Goal: Task Accomplishment & Management: Use online tool/utility

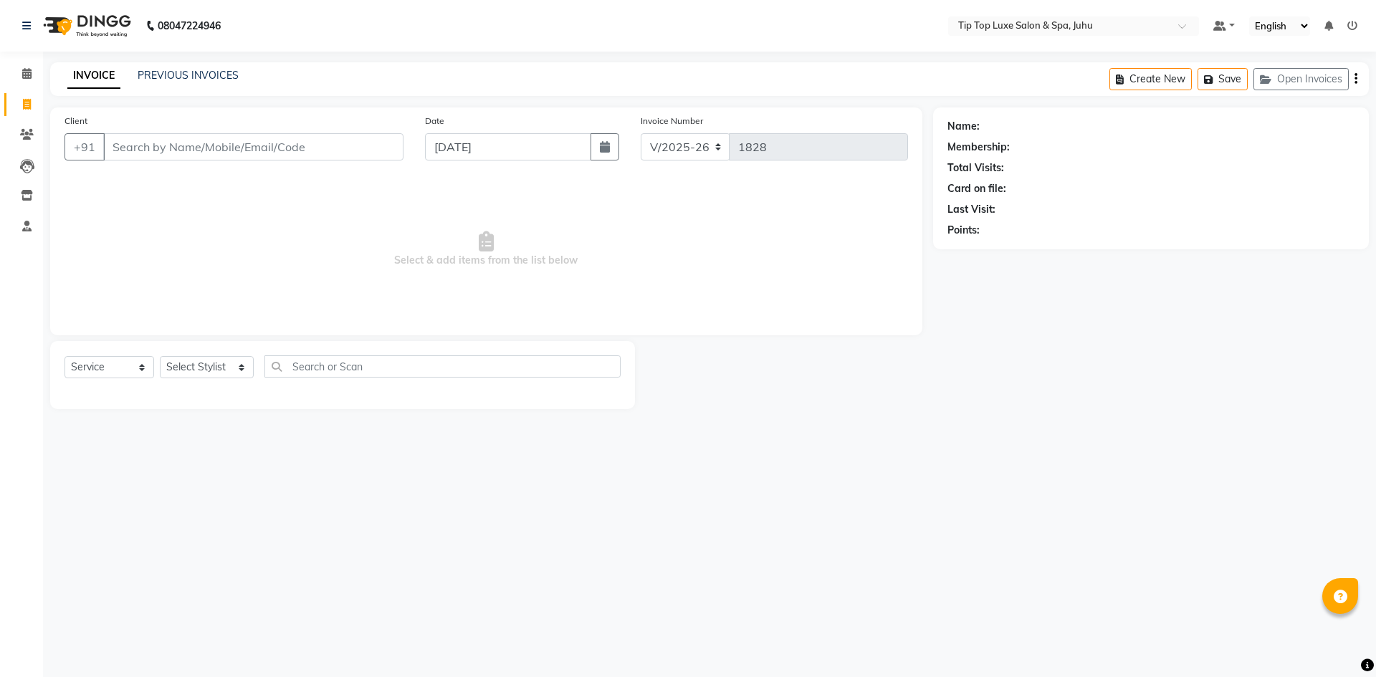
select select "8298"
select select "service"
click at [177, 153] on input "Client" at bounding box center [253, 146] width 300 height 27
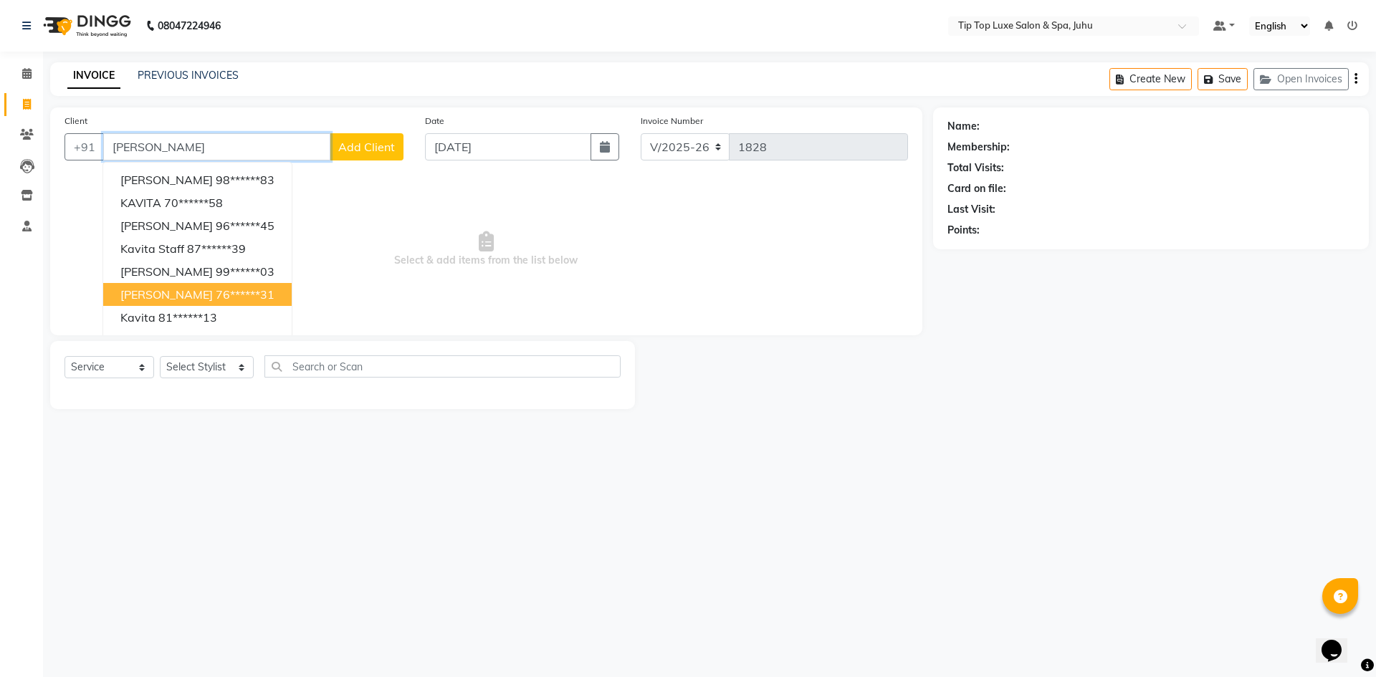
click at [216, 296] on ngb-highlight "76******31" at bounding box center [245, 294] width 59 height 14
type input "76******31"
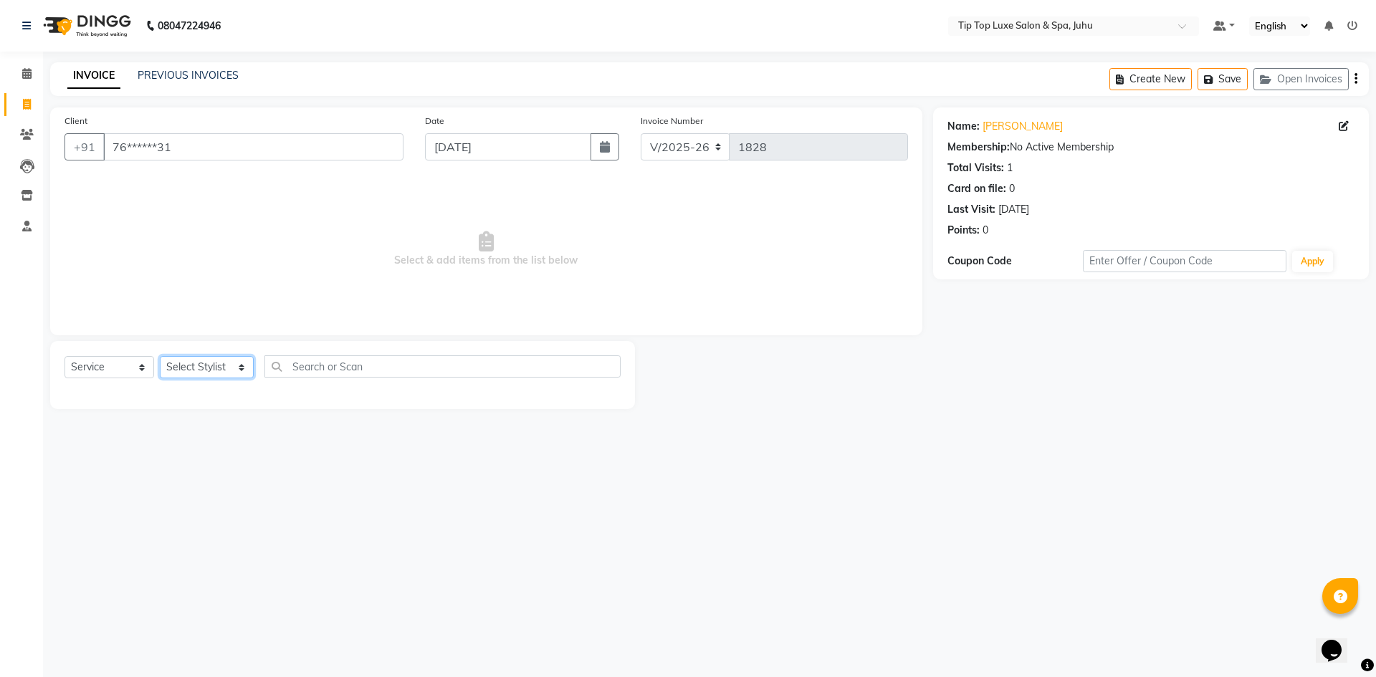
click at [211, 368] on select "Select Stylist [PERSON_NAME] admin [PERSON_NAME] creado ANAO [PERSON_NAME] Jyot…" at bounding box center [207, 367] width 94 height 22
select select "82311"
click at [160, 356] on select "Select Stylist [PERSON_NAME] admin [PERSON_NAME] creado ANAO [PERSON_NAME] Jyot…" at bounding box center [207, 367] width 94 height 22
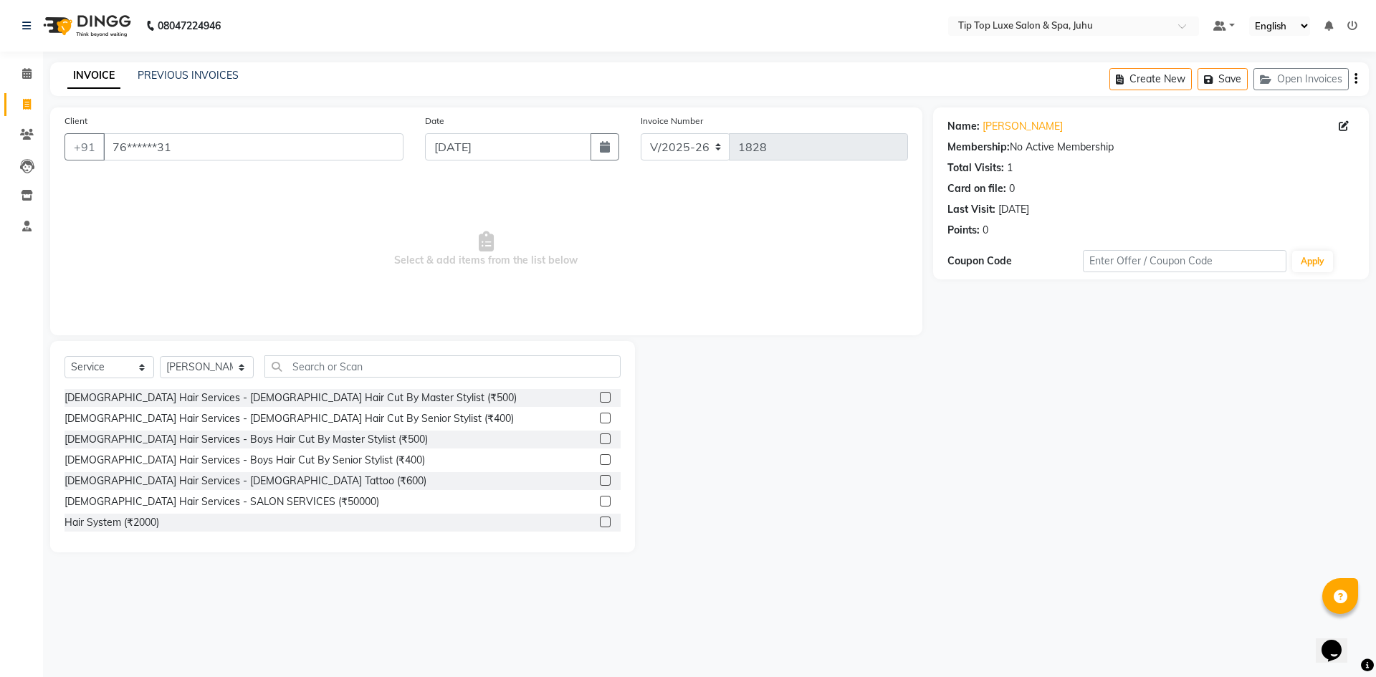
click at [600, 418] on label at bounding box center [605, 418] width 11 height 11
click at [600, 418] on input "checkbox" at bounding box center [604, 418] width 9 height 9
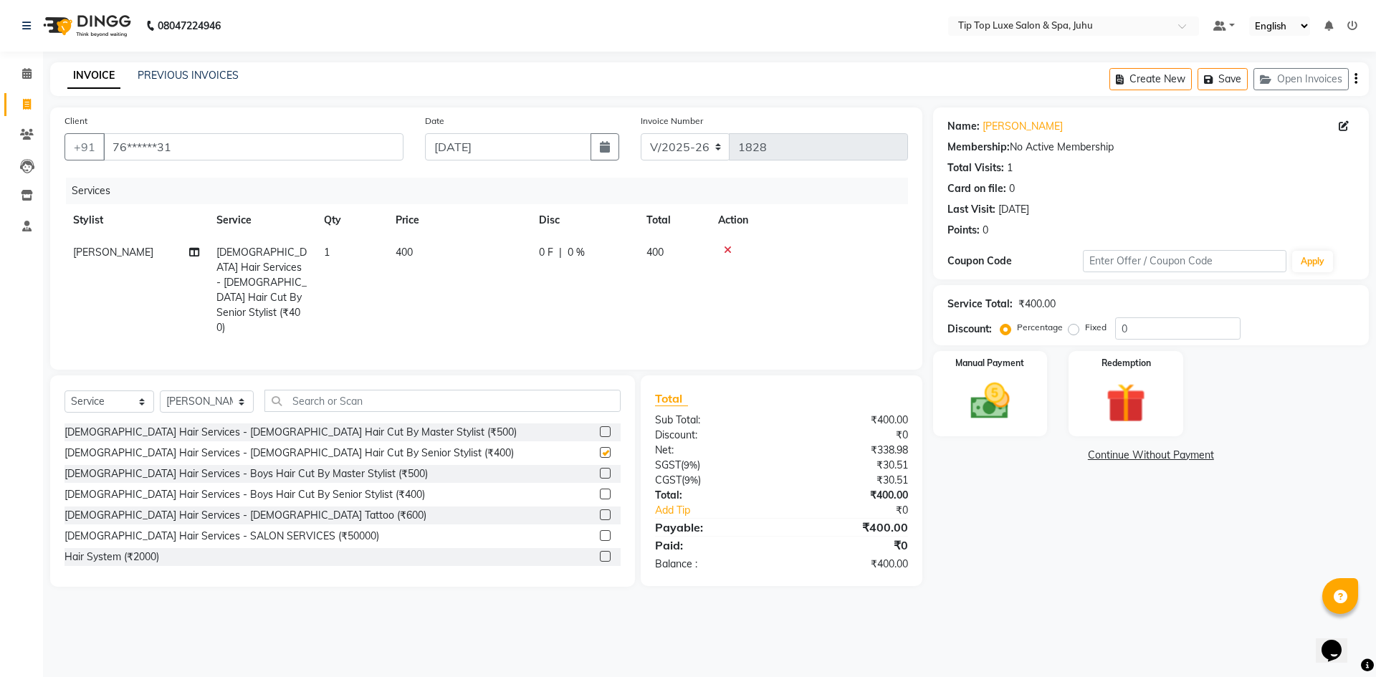
checkbox input "false"
click at [379, 390] on input "text" at bounding box center [442, 401] width 357 height 22
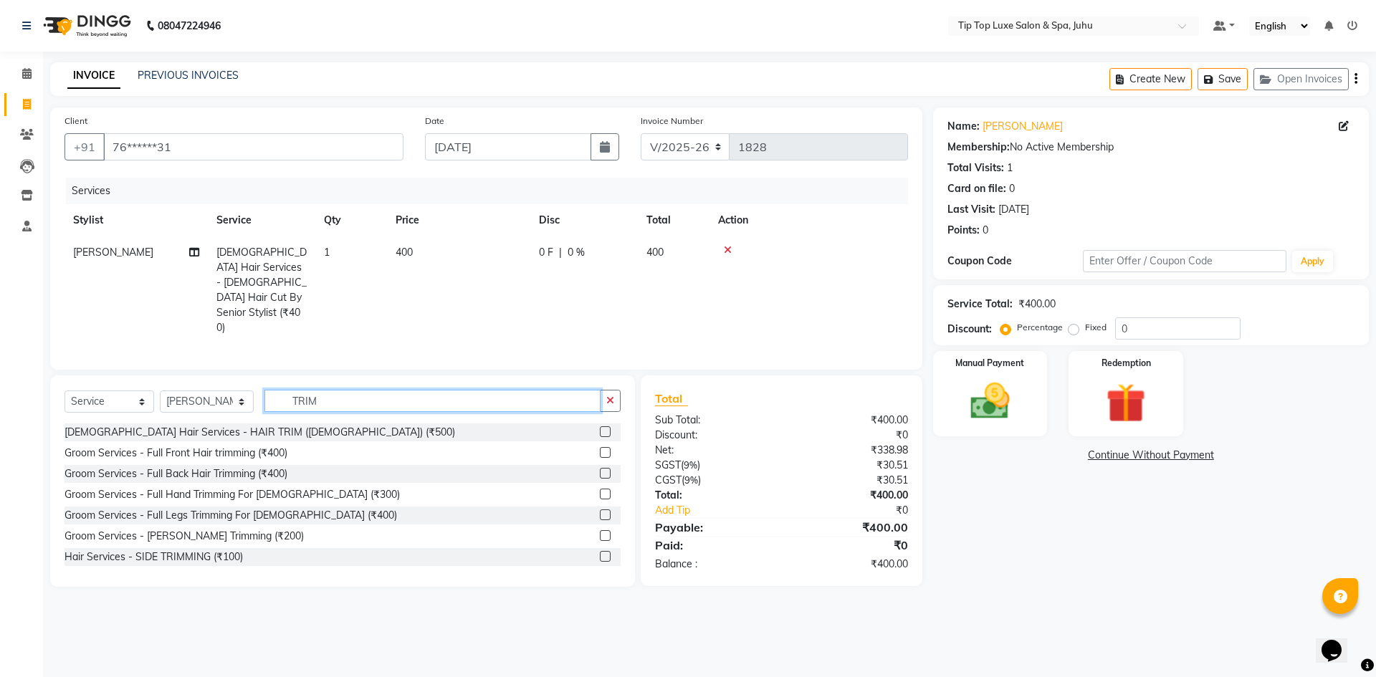
type input "TRIM"
click at [600, 530] on label at bounding box center [605, 535] width 11 height 11
click at [600, 532] on input "checkbox" at bounding box center [604, 536] width 9 height 9
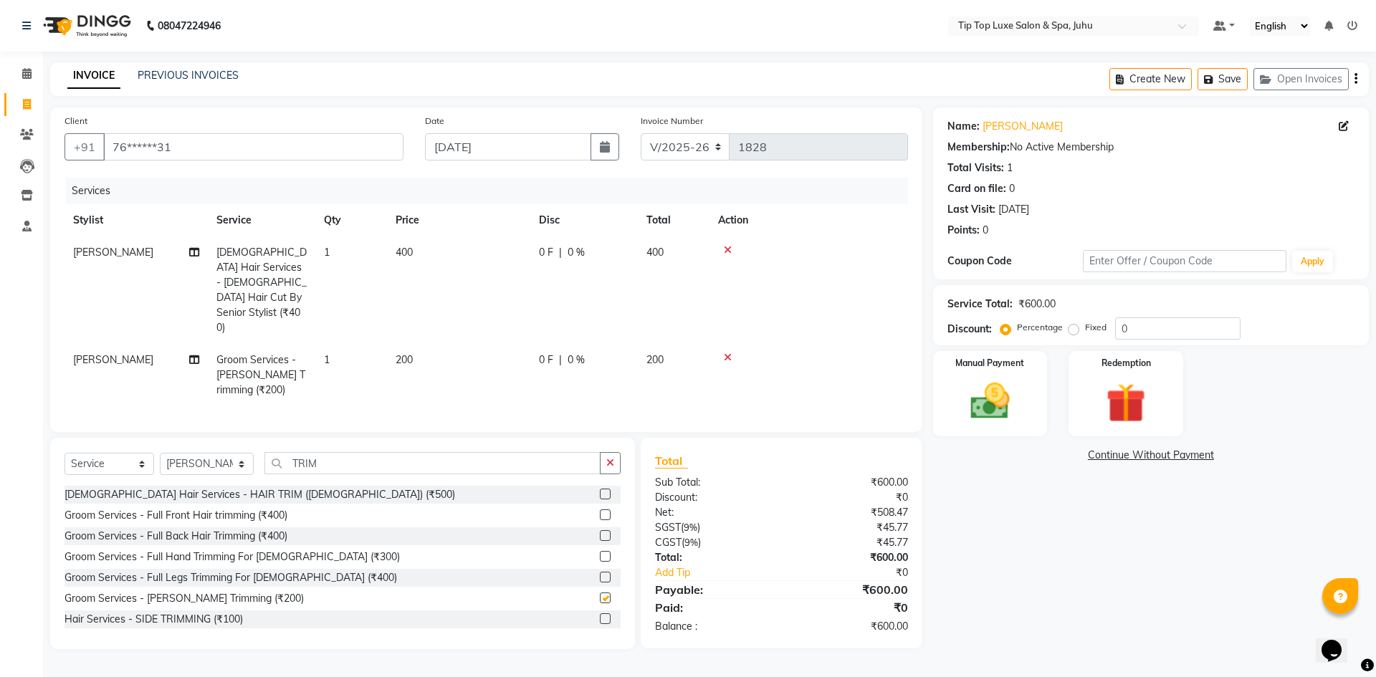
checkbox input "false"
click at [984, 406] on img at bounding box center [989, 401] width 67 height 47
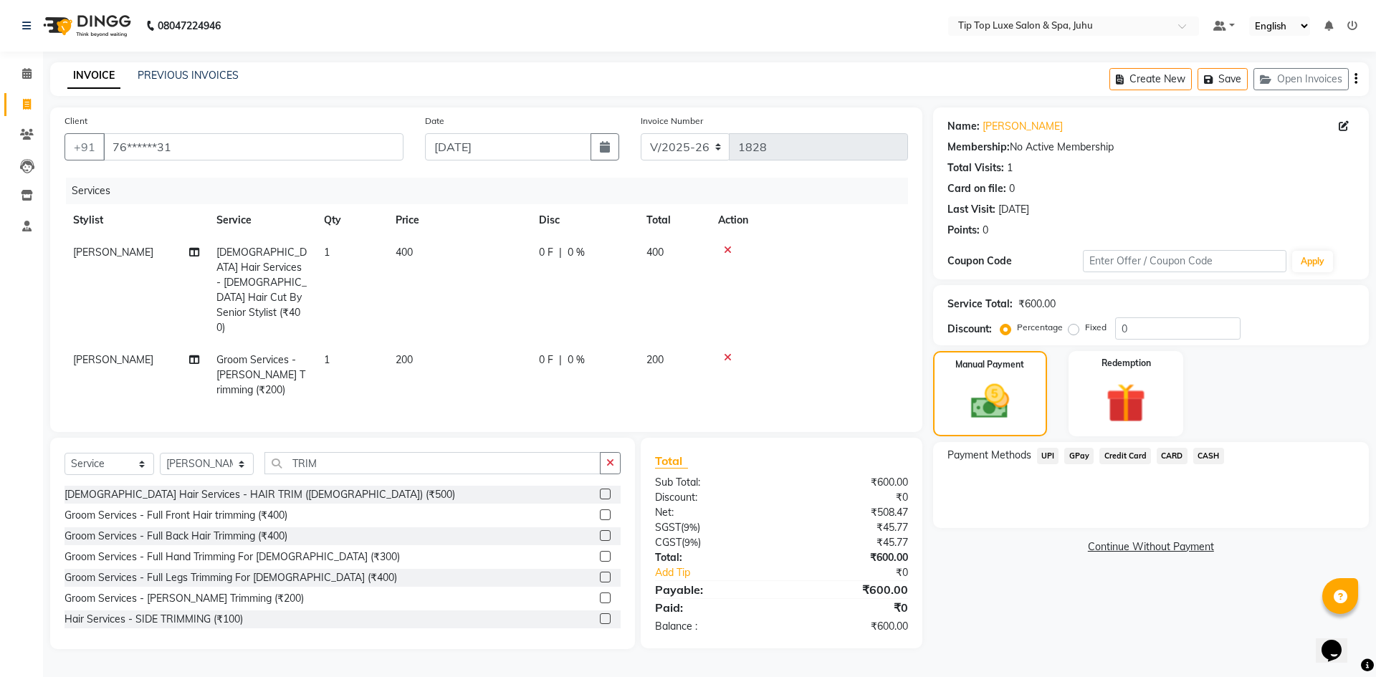
click at [1168, 459] on span "CARD" at bounding box center [1171, 456] width 31 height 16
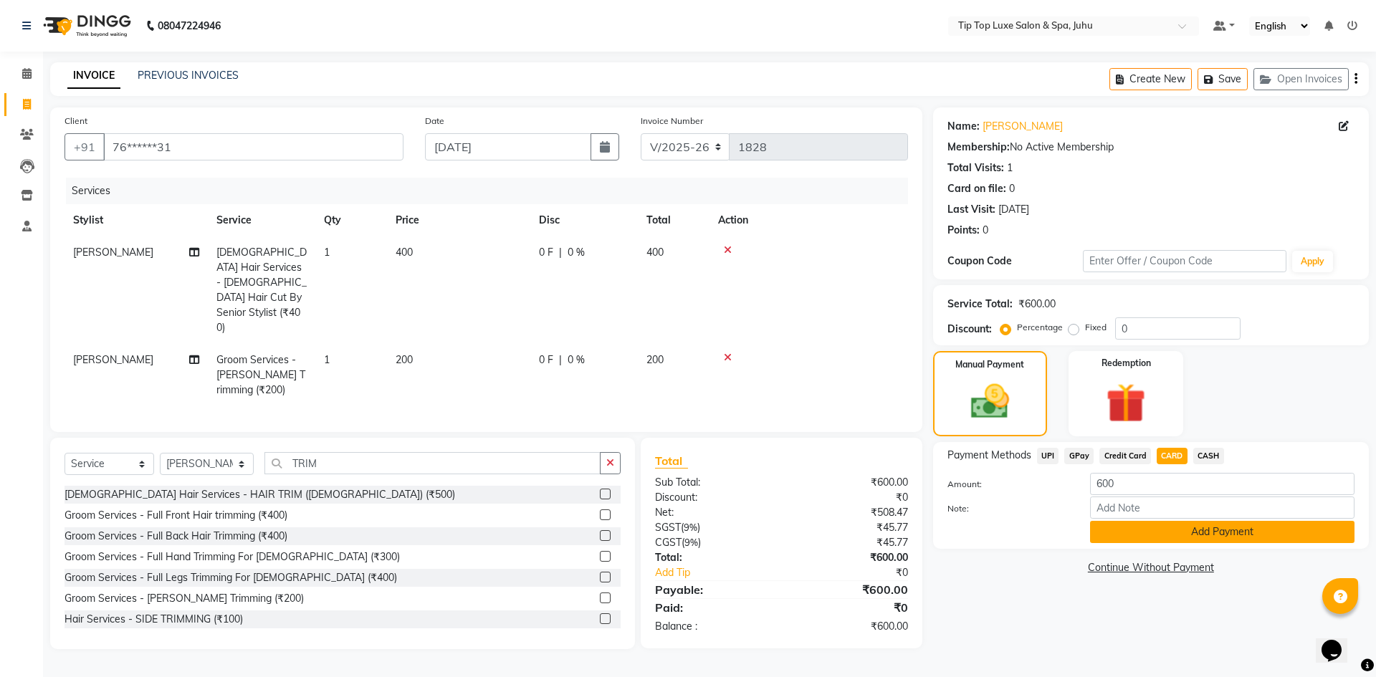
click at [1180, 534] on button "Add Payment" at bounding box center [1222, 532] width 264 height 22
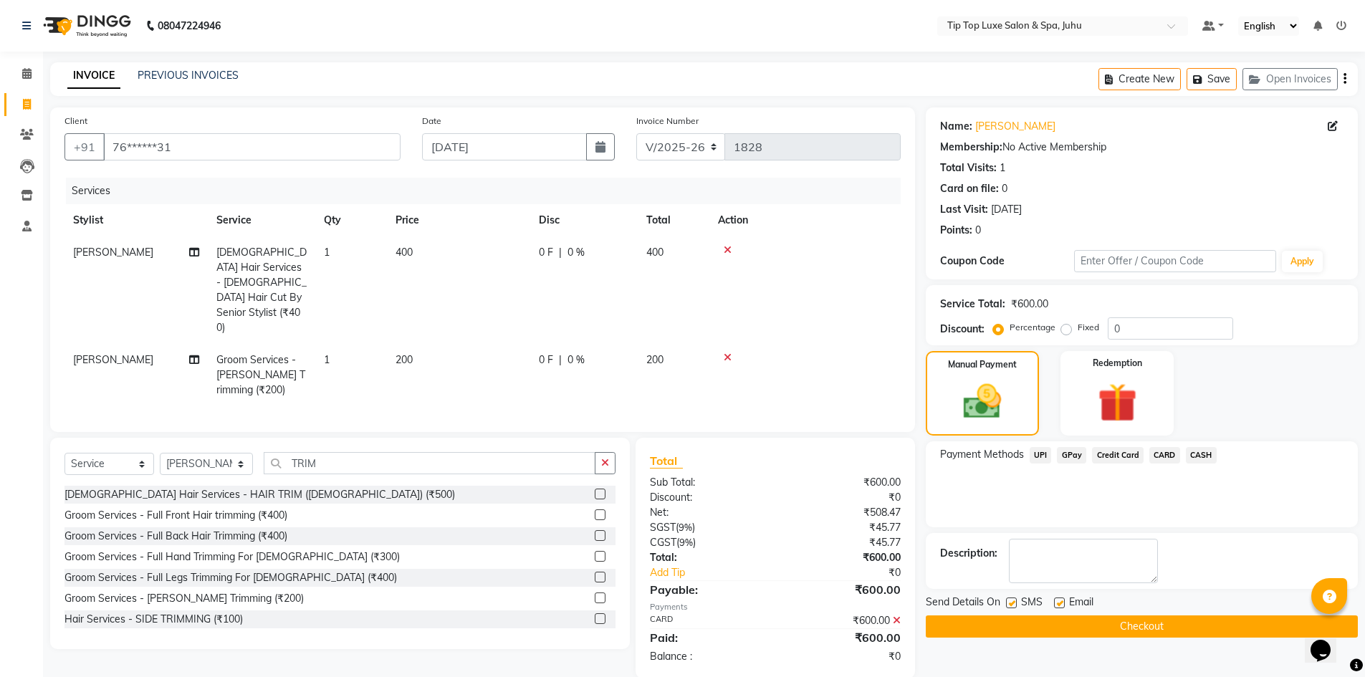
click at [1171, 630] on button "Checkout" at bounding box center [1142, 626] width 432 height 22
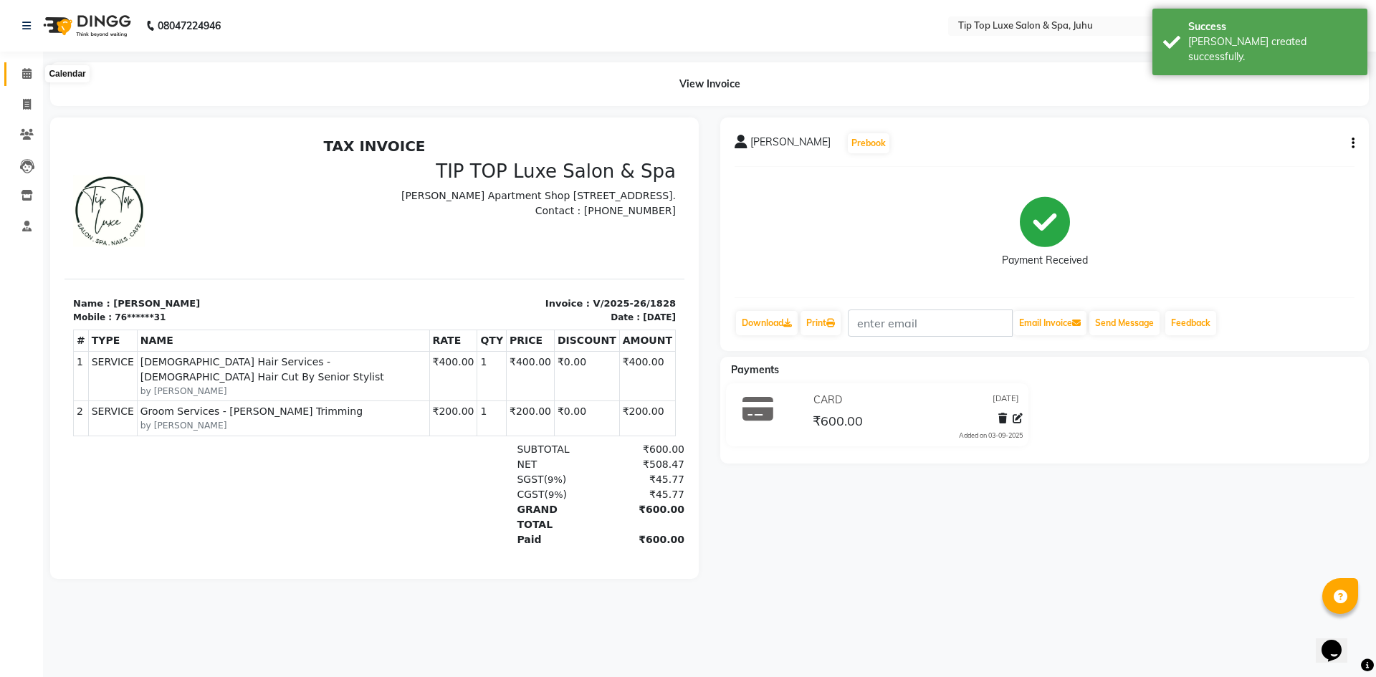
click at [26, 77] on icon at bounding box center [26, 73] width 9 height 11
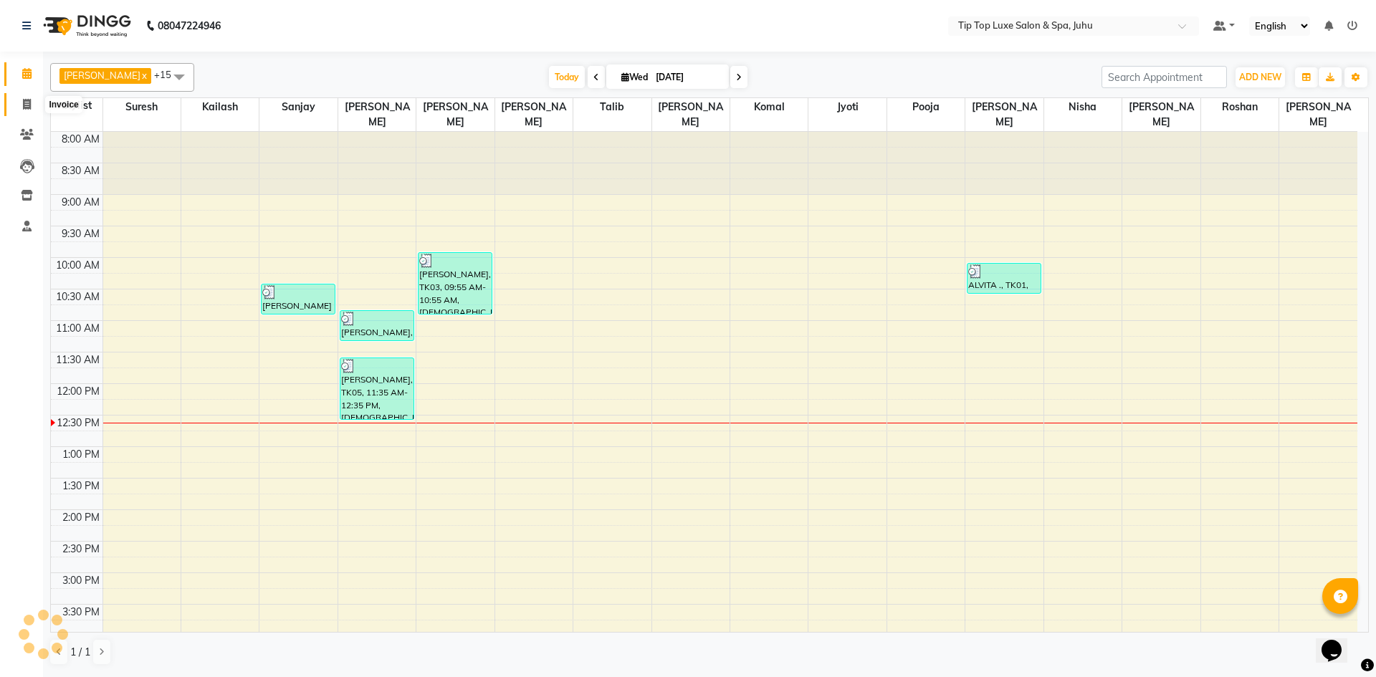
click at [27, 103] on icon at bounding box center [27, 104] width 8 height 11
select select "8298"
select select "service"
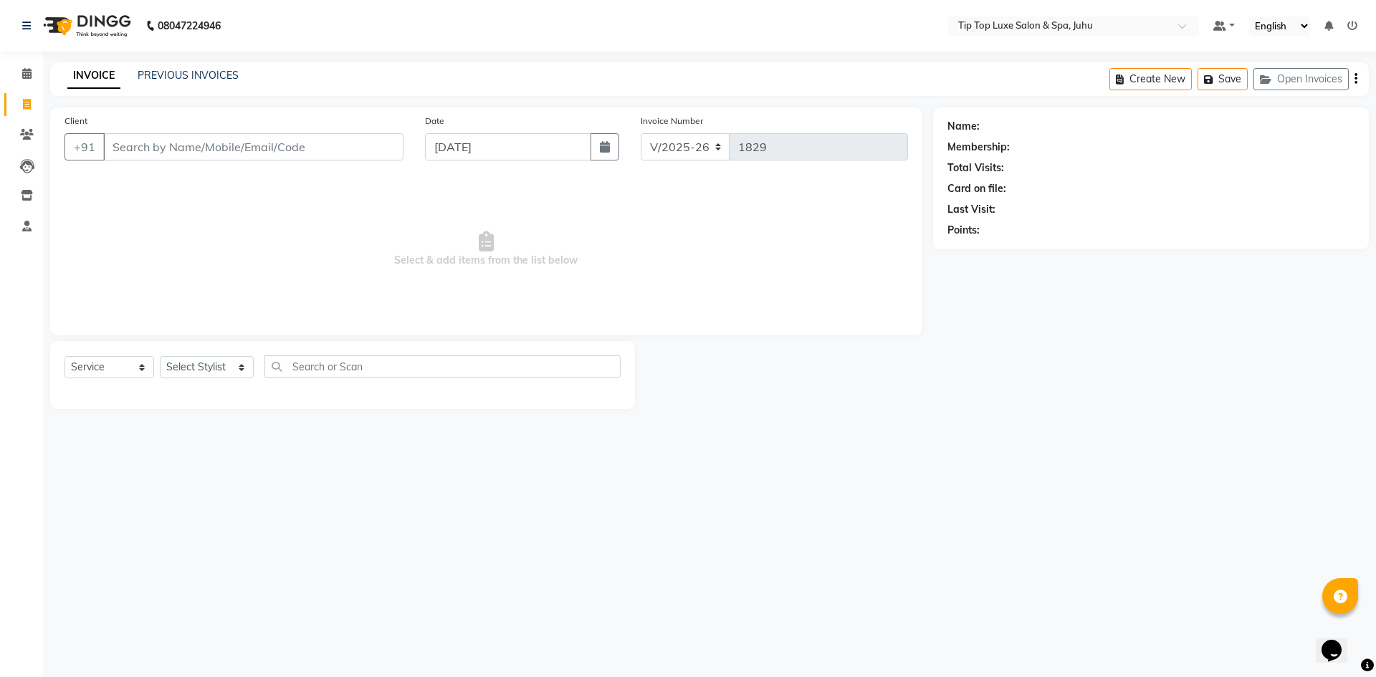
click at [224, 147] on input "Client" at bounding box center [253, 146] width 300 height 27
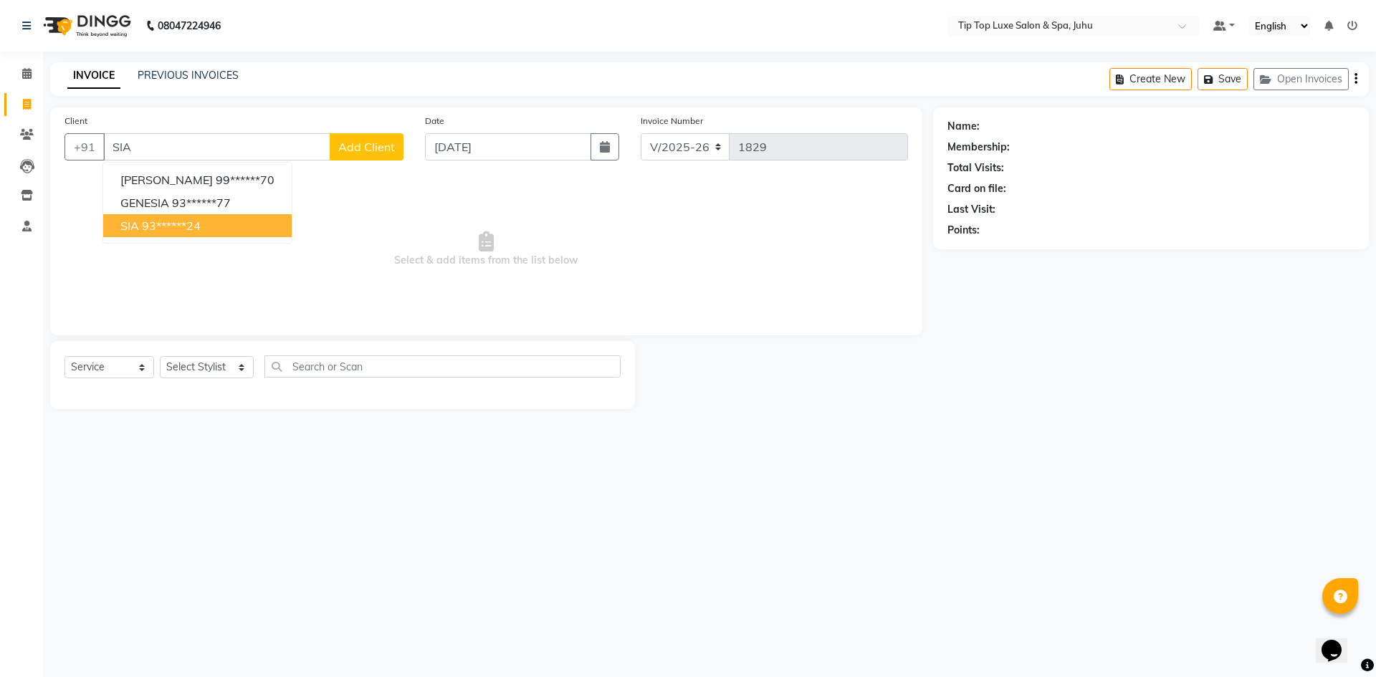
click at [183, 232] on ngb-highlight "93******24" at bounding box center [171, 226] width 59 height 14
type input "93******24"
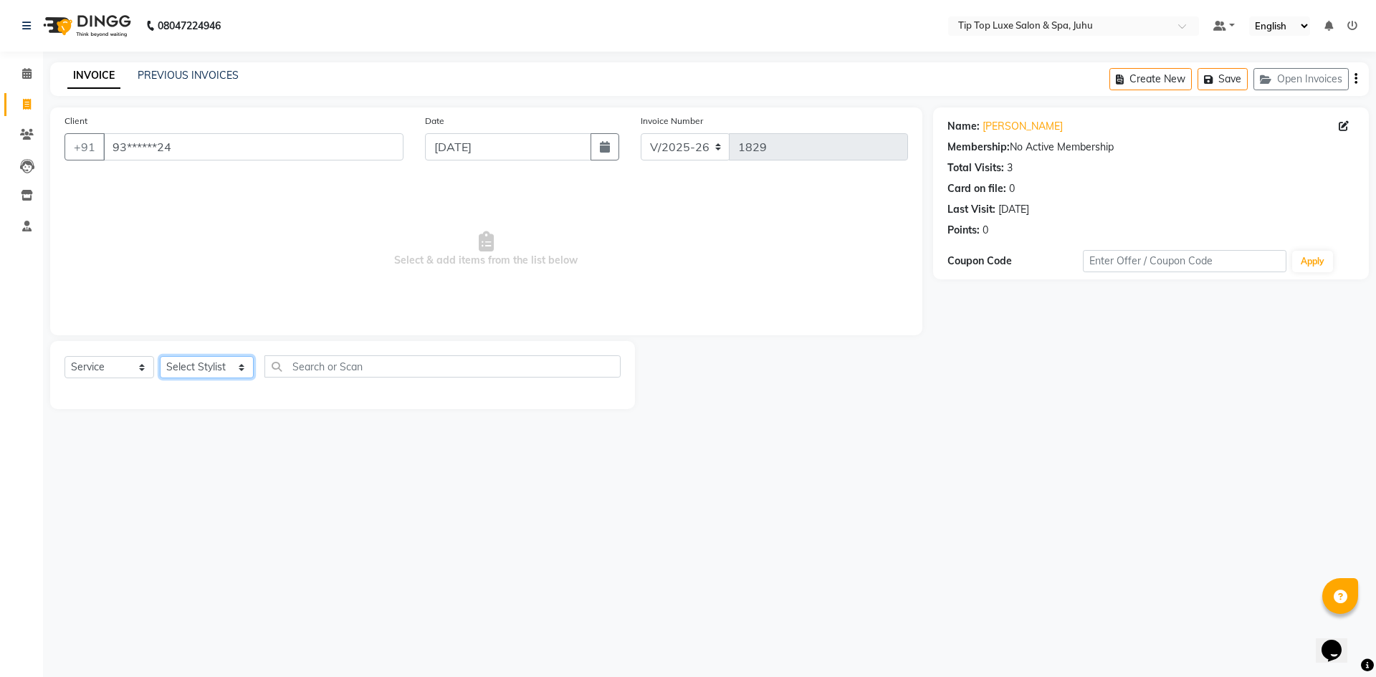
click at [188, 373] on select "Select Stylist [PERSON_NAME] admin [PERSON_NAME] creado ANAO [PERSON_NAME] Jyot…" at bounding box center [207, 367] width 94 height 22
select select "82317"
click at [160, 356] on select "Select Stylist [PERSON_NAME] admin [PERSON_NAME] creado ANAO [PERSON_NAME] Jyot…" at bounding box center [207, 367] width 94 height 22
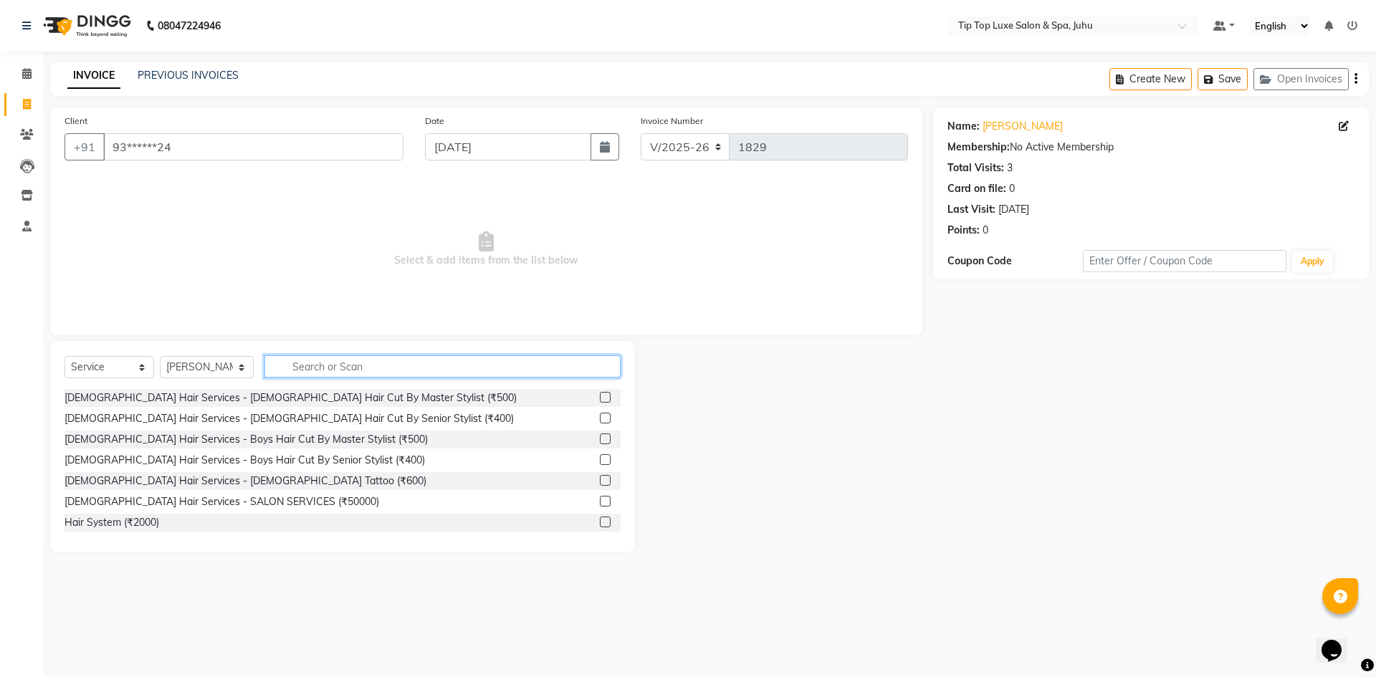
click at [344, 369] on input "text" at bounding box center [442, 366] width 357 height 22
type input "NORMAL HAIR"
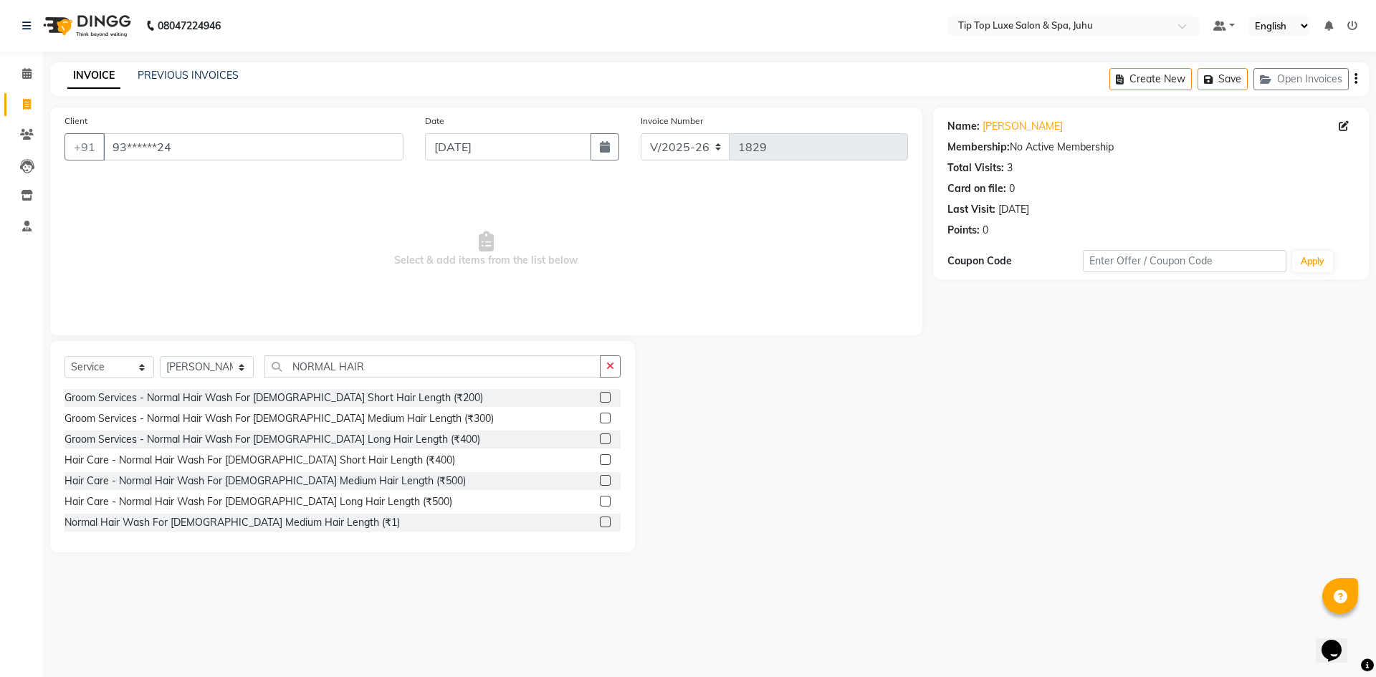
click at [600, 480] on label at bounding box center [605, 480] width 11 height 11
click at [600, 480] on input "checkbox" at bounding box center [604, 480] width 9 height 9
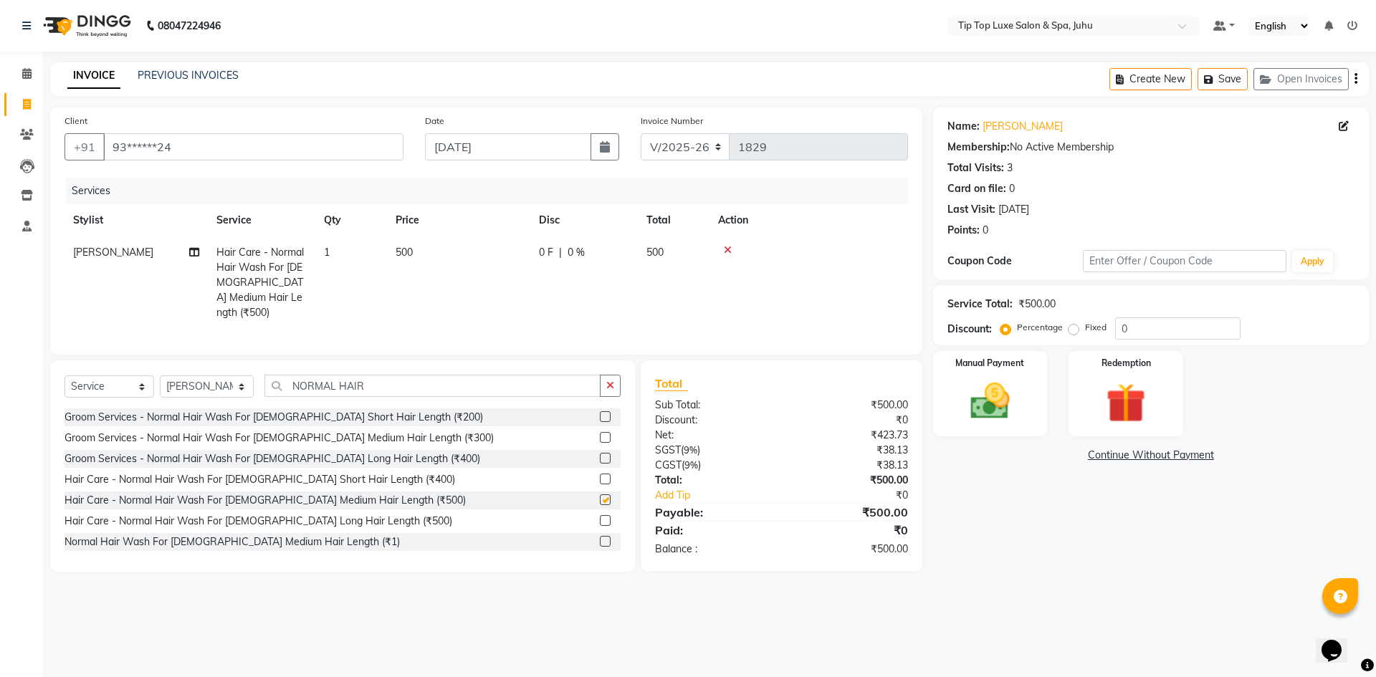
checkbox input "false"
click at [1034, 421] on div "Manual Payment" at bounding box center [989, 394] width 119 height 88
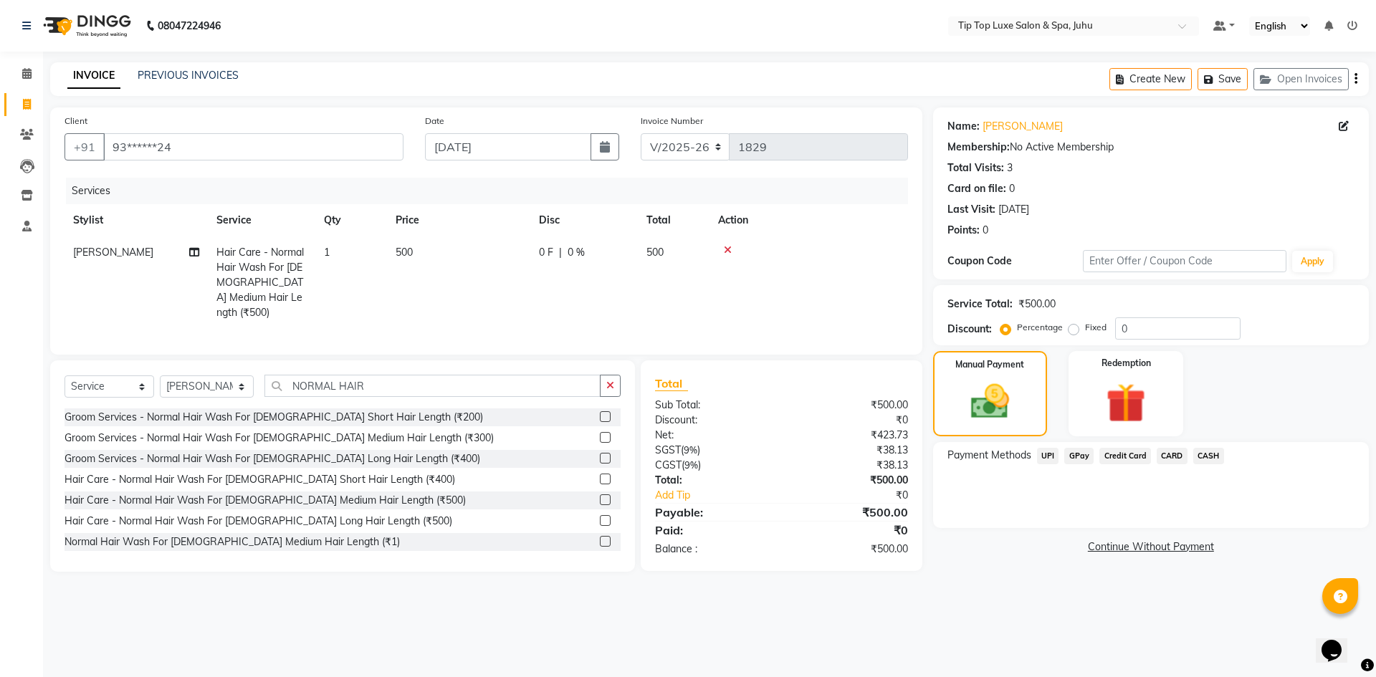
click at [1052, 458] on span "UPI" at bounding box center [1048, 456] width 22 height 16
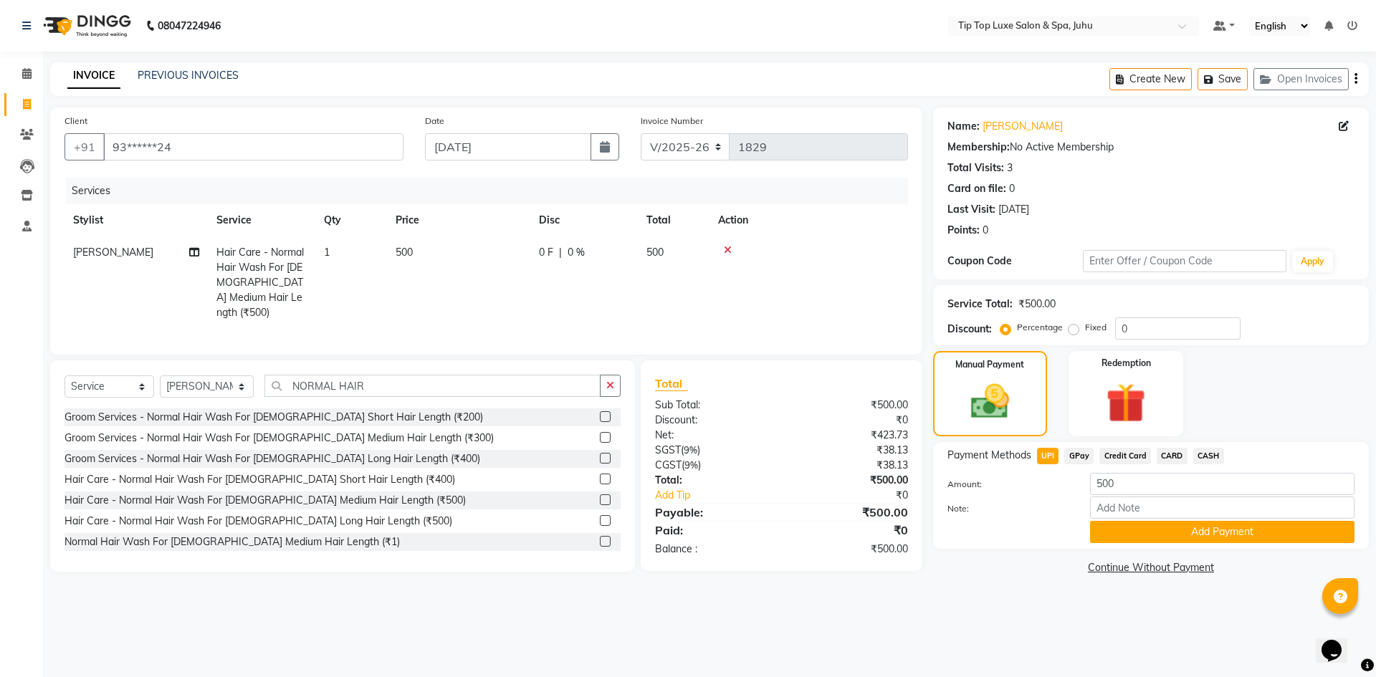
click at [1226, 545] on div "Payment Methods UPI GPay Credit Card CARD CASH Amount: 500 Note: Add Payment" at bounding box center [1151, 495] width 436 height 107
click at [1226, 534] on button "Add Payment" at bounding box center [1222, 532] width 264 height 22
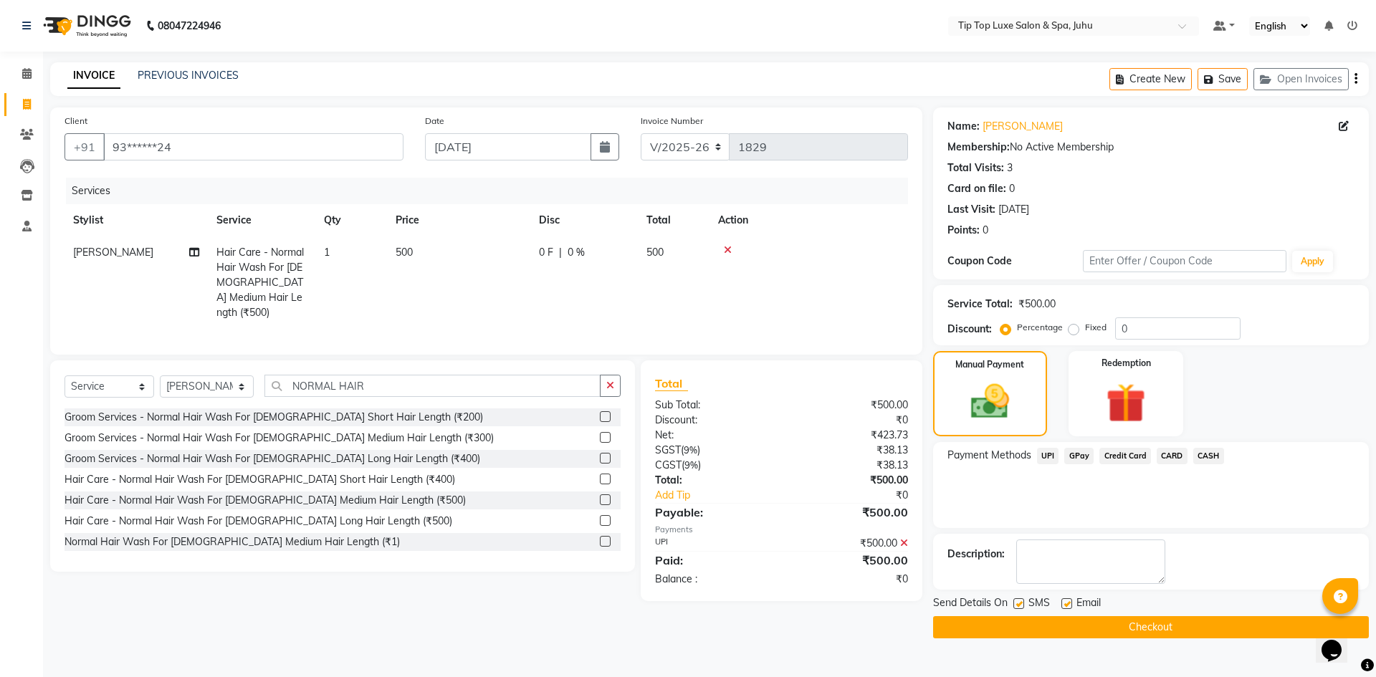
click at [1130, 641] on main "INVOICE PREVIOUS INVOICES Create New Save Open Invoices Client +91 93******24 D…" at bounding box center [709, 361] width 1333 height 598
click at [1132, 624] on button "Checkout" at bounding box center [1151, 627] width 436 height 22
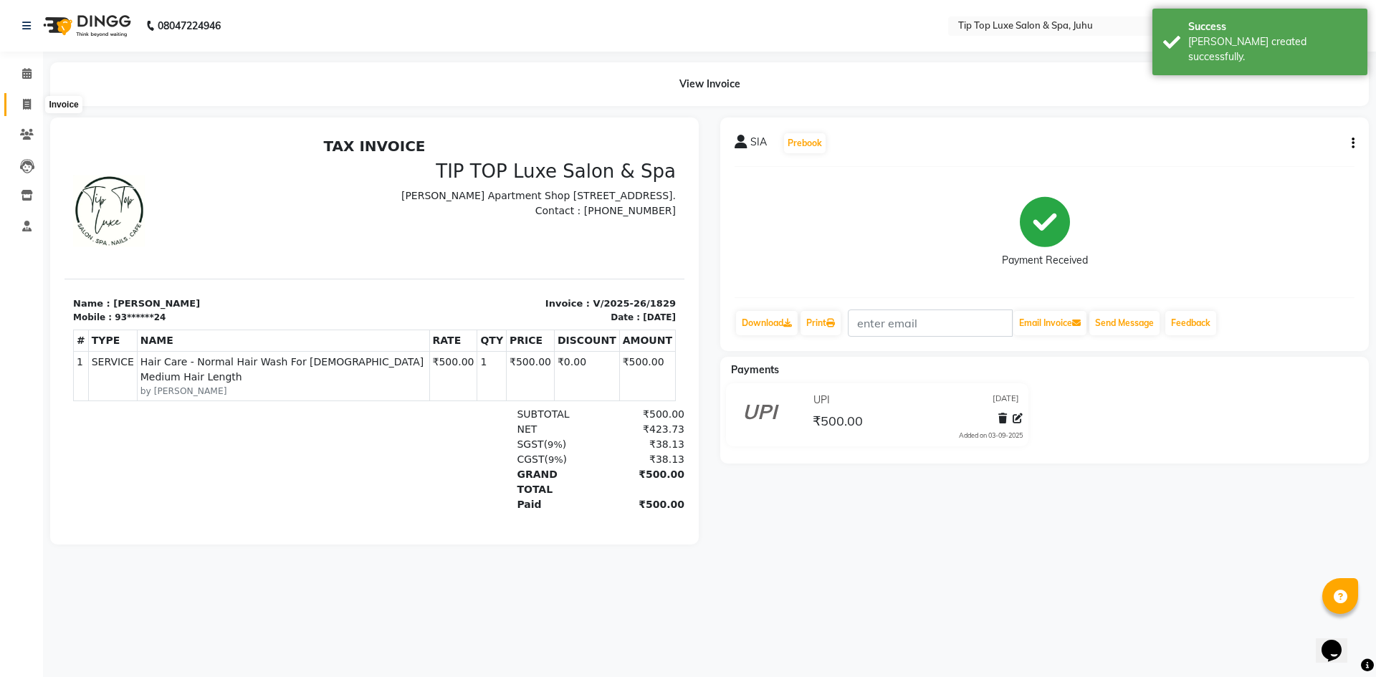
click at [27, 107] on icon at bounding box center [27, 104] width 8 height 11
select select "8298"
select select "service"
